Goal: Check status: Check status

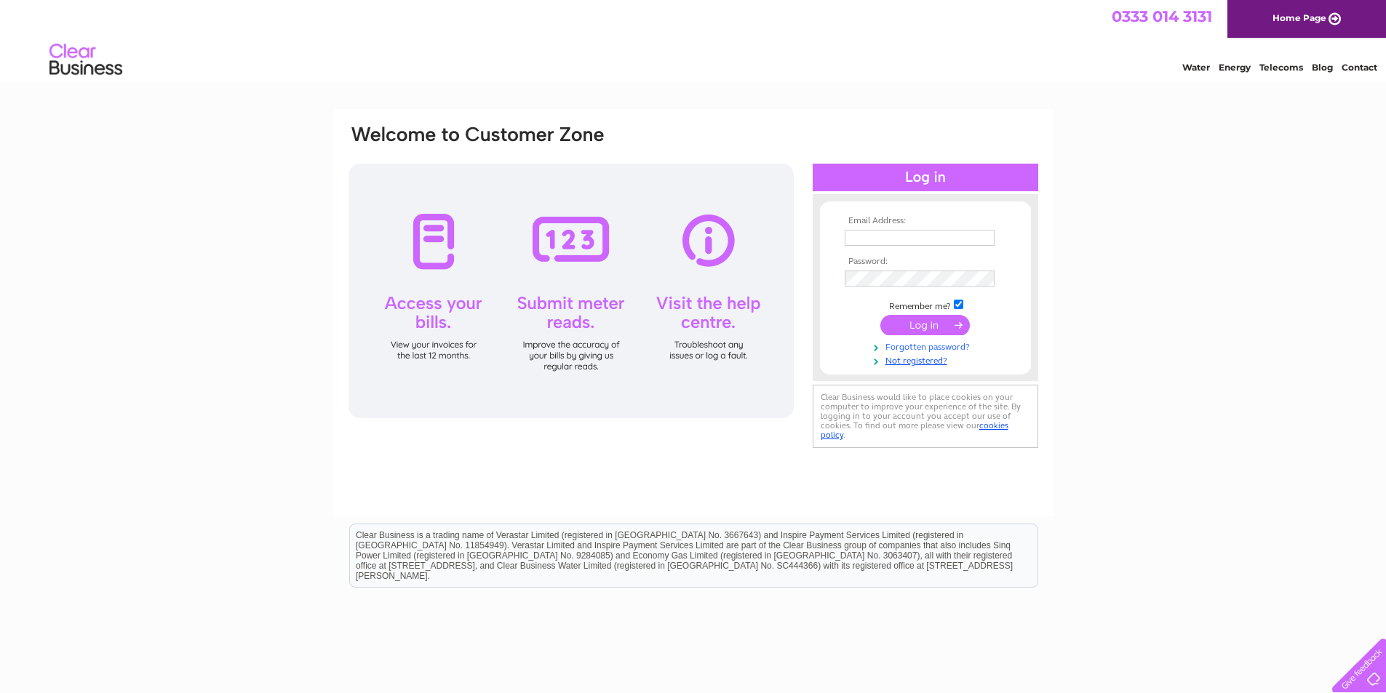
type input "shine_window@yahoo.co.uk"
click at [924, 328] on input "submit" at bounding box center [924, 325] width 89 height 20
click at [937, 332] on input "submit" at bounding box center [924, 325] width 89 height 20
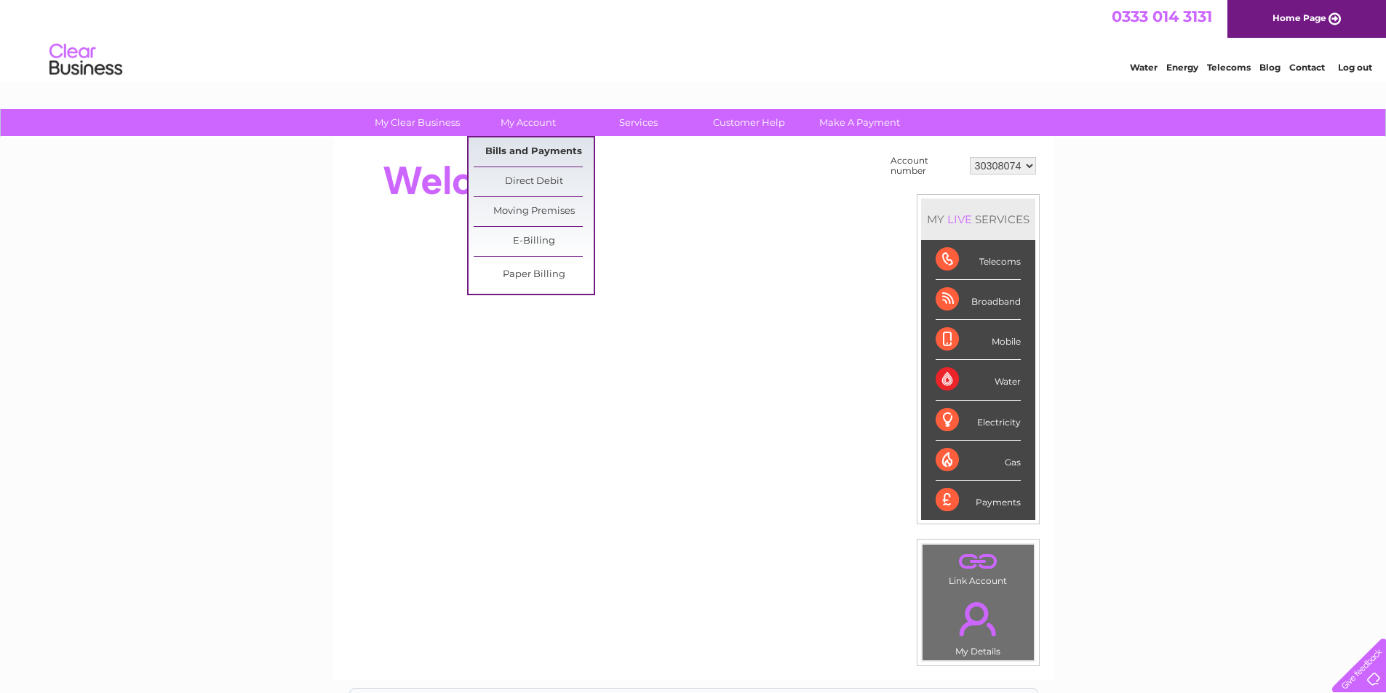
click at [513, 156] on link "Bills and Payments" at bounding box center [534, 151] width 120 height 29
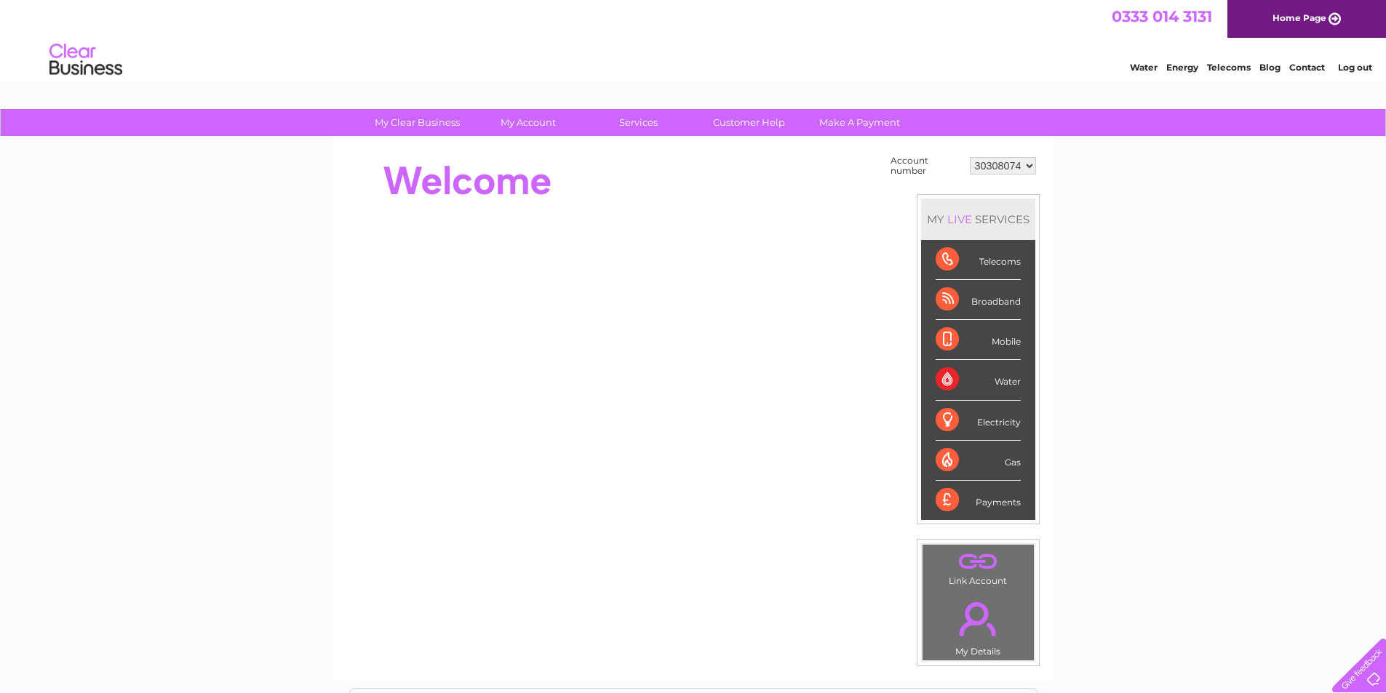
scroll to position [39, 0]
